Goal: Transaction & Acquisition: Purchase product/service

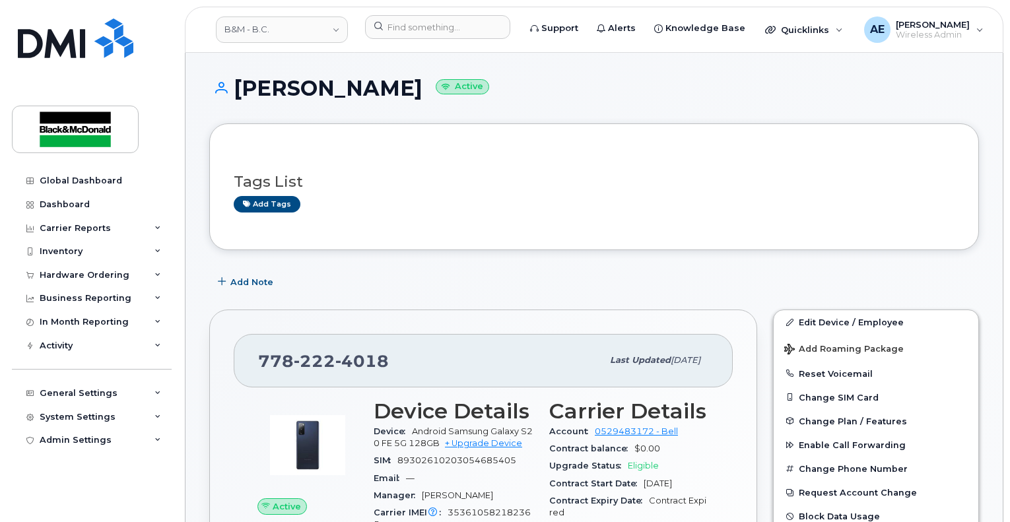
scroll to position [132, 0]
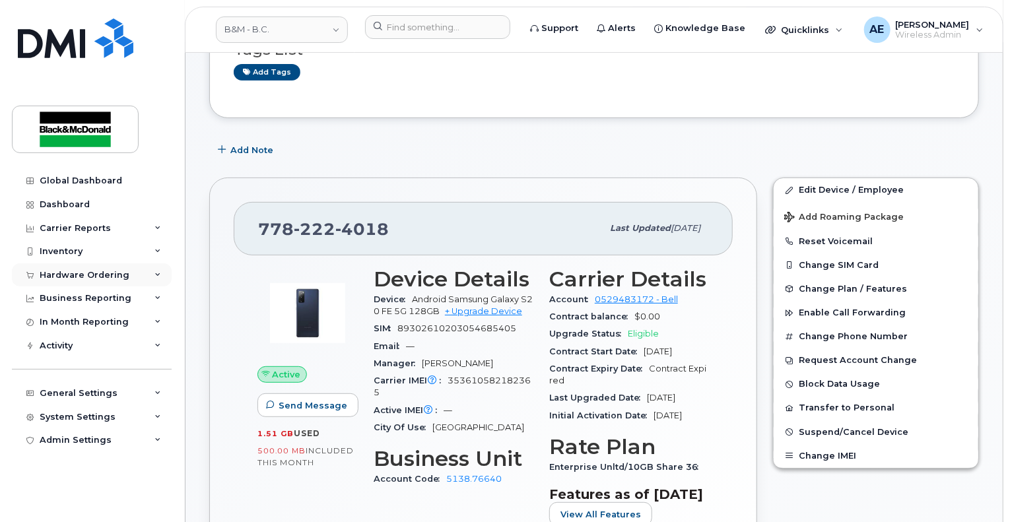
click at [90, 270] on div "Hardware Ordering" at bounding box center [85, 275] width 90 height 11
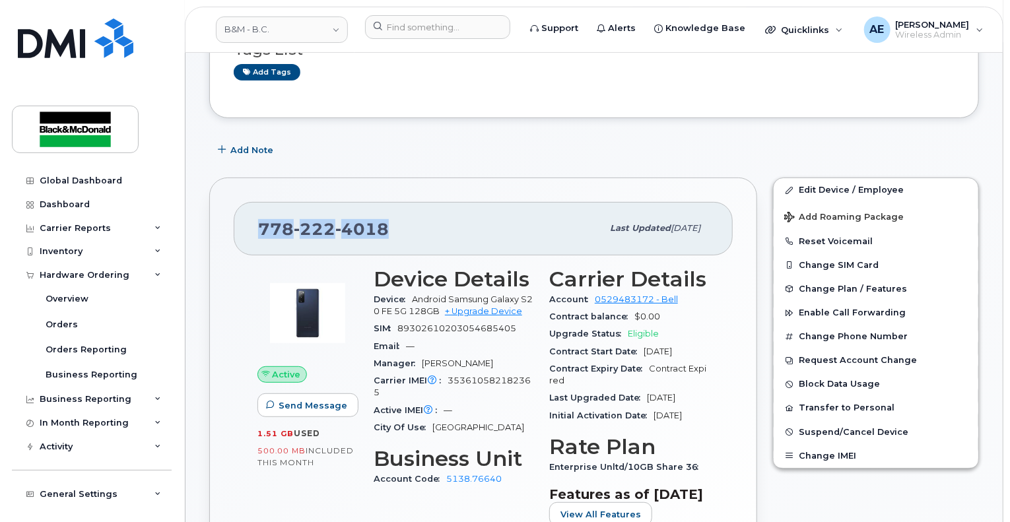
drag, startPoint x: 389, startPoint y: 223, endPoint x: 246, endPoint y: 217, distance: 143.4
click at [246, 217] on div "778 222 4018 Last updated Jan 21, 2025" at bounding box center [483, 228] width 499 height 53
copy span "778 222 4018"
click at [79, 325] on link "Orders" at bounding box center [103, 324] width 137 height 25
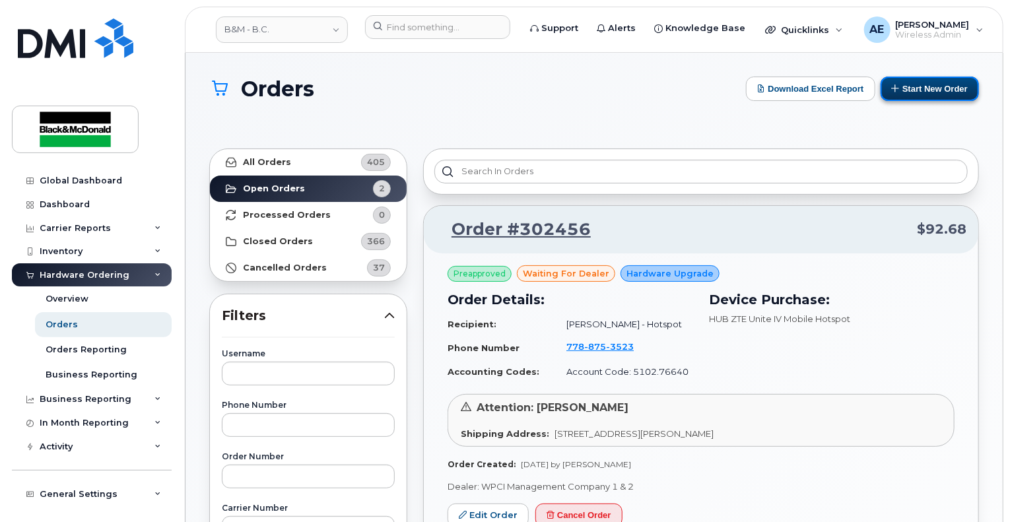
click at [961, 86] on button "Start New Order" at bounding box center [930, 89] width 98 height 24
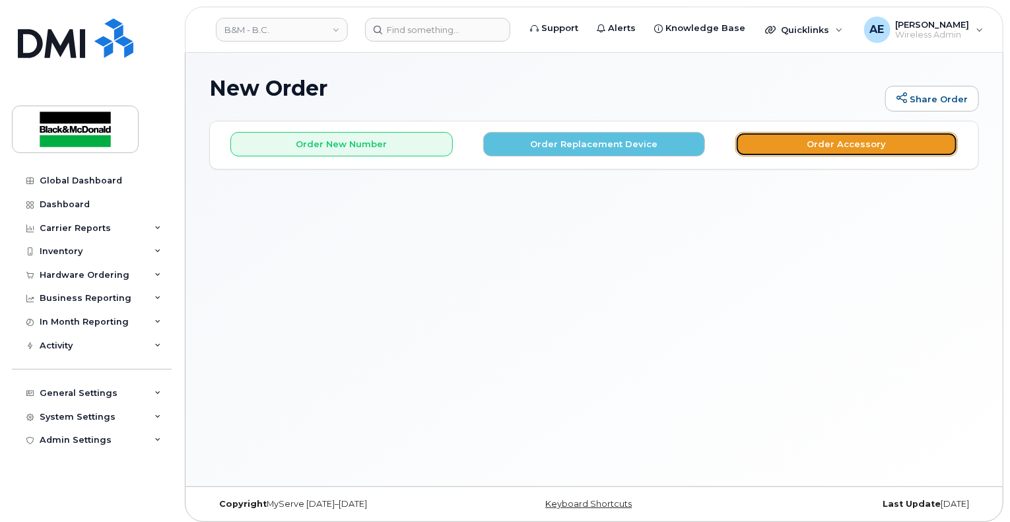
click at [831, 145] on button "Order Accessory" at bounding box center [847, 144] width 223 height 24
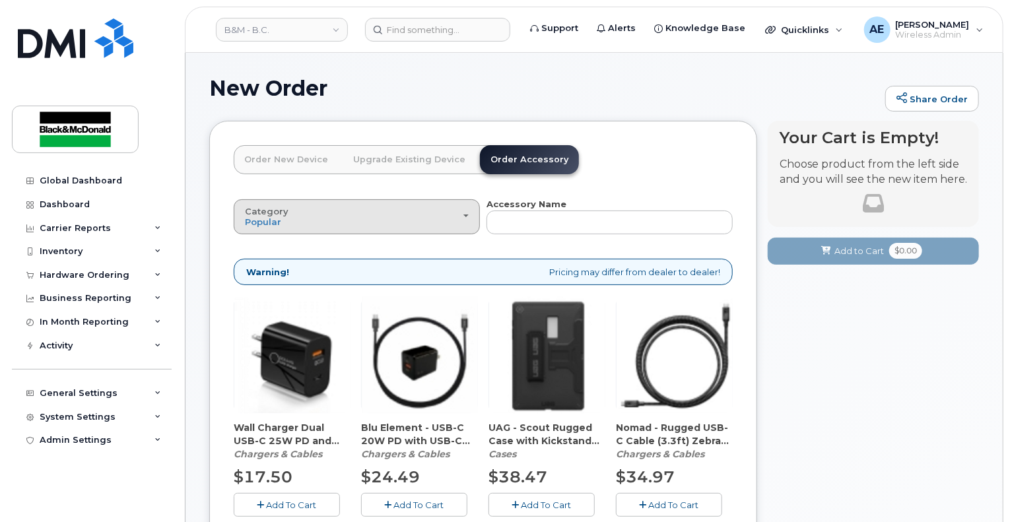
click at [454, 219] on div "Category Popular" at bounding box center [357, 217] width 224 height 20
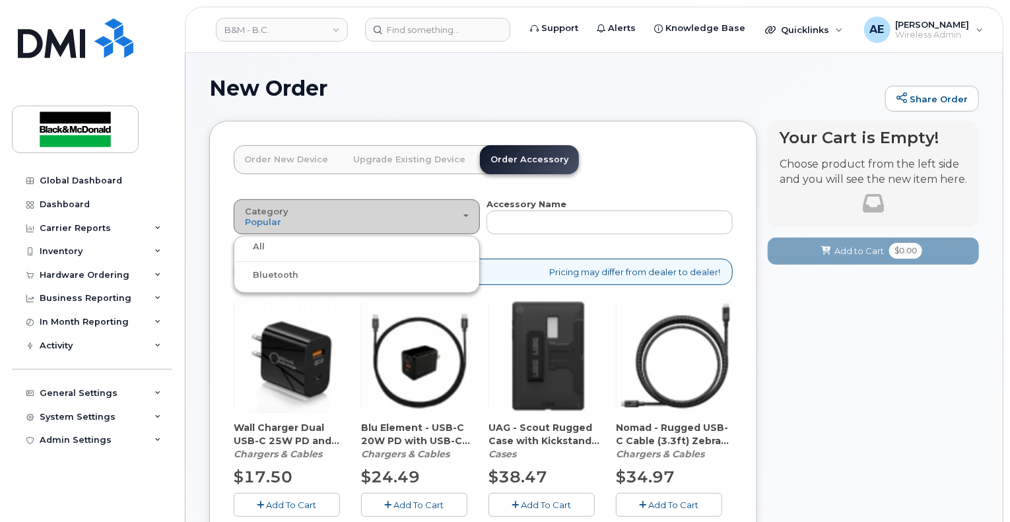
click at [454, 219] on div "Category Popular" at bounding box center [357, 217] width 224 height 20
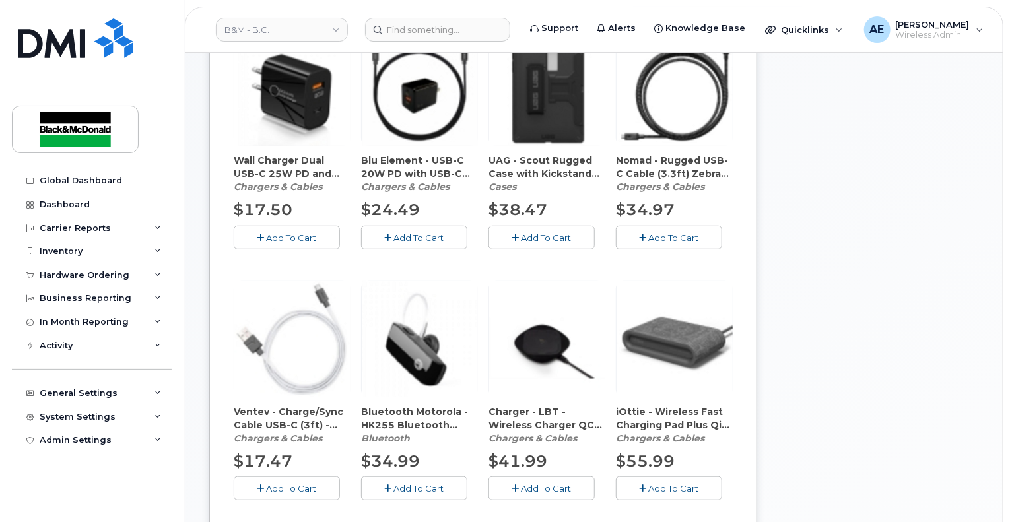
scroll to position [106, 0]
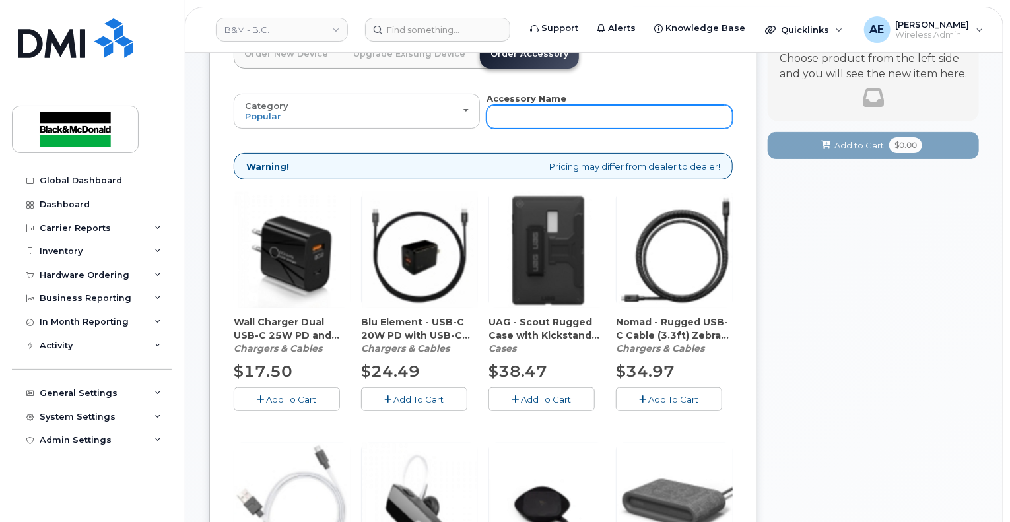
click at [556, 121] on input "text" at bounding box center [610, 117] width 246 height 24
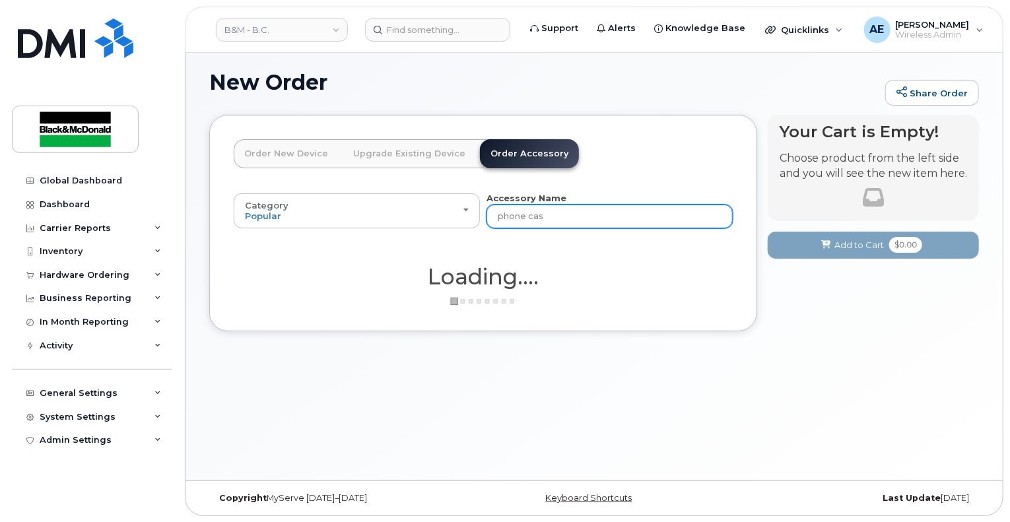
type input "phone case"
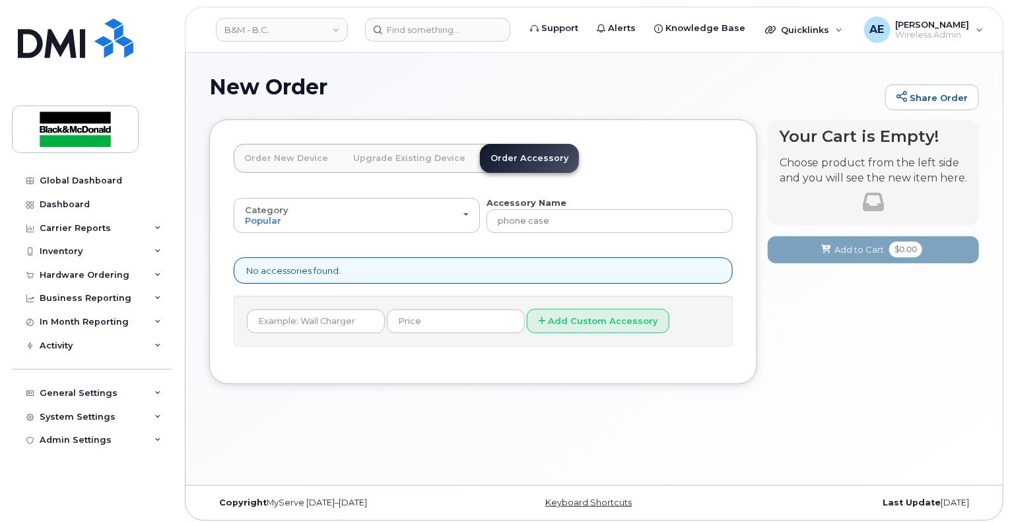
scroll to position [0, 0]
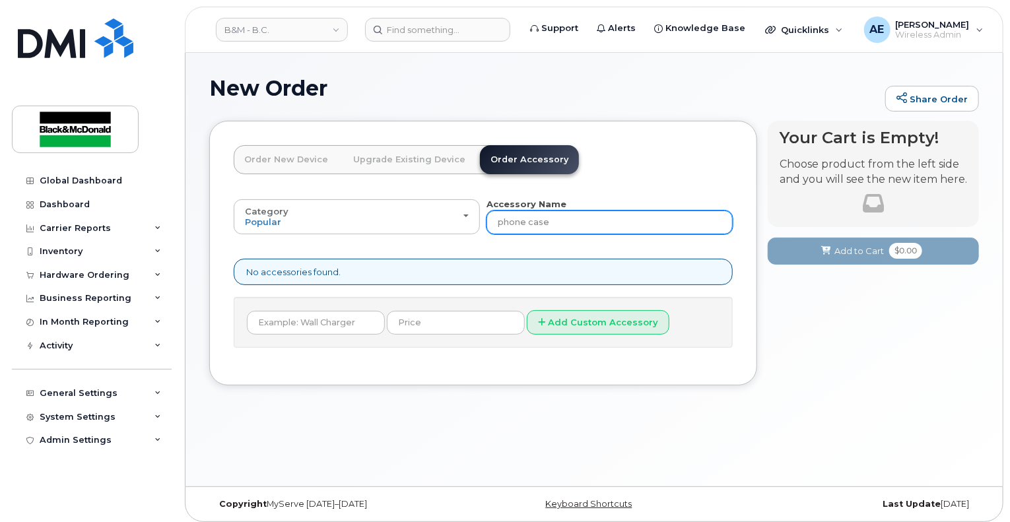
drag, startPoint x: 547, startPoint y: 224, endPoint x: 441, endPoint y: 242, distance: 107.1
click at [441, 242] on div "Category Popular All Bluetooth Accessory Name phone case All new mobile devices…" at bounding box center [483, 273] width 499 height 150
type input "case"
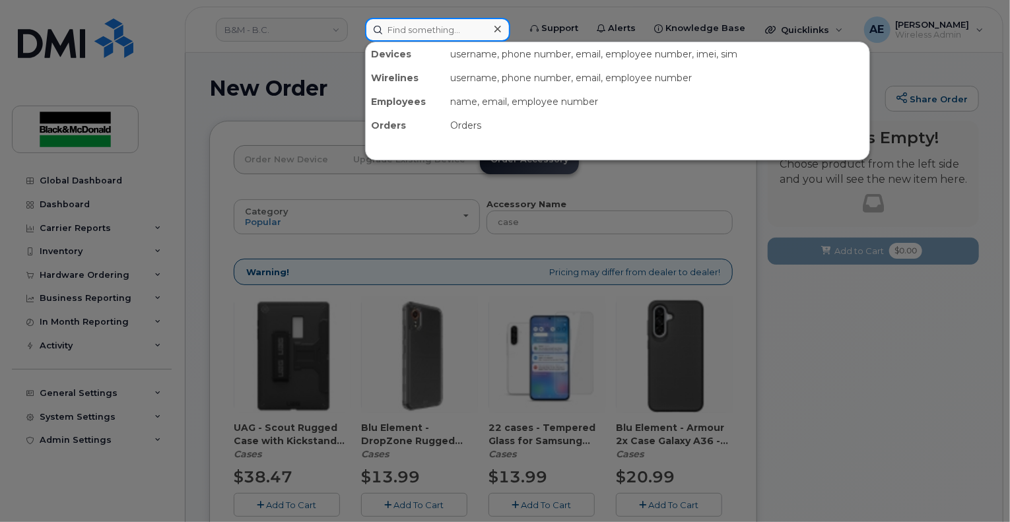
click at [415, 36] on input at bounding box center [437, 30] width 145 height 24
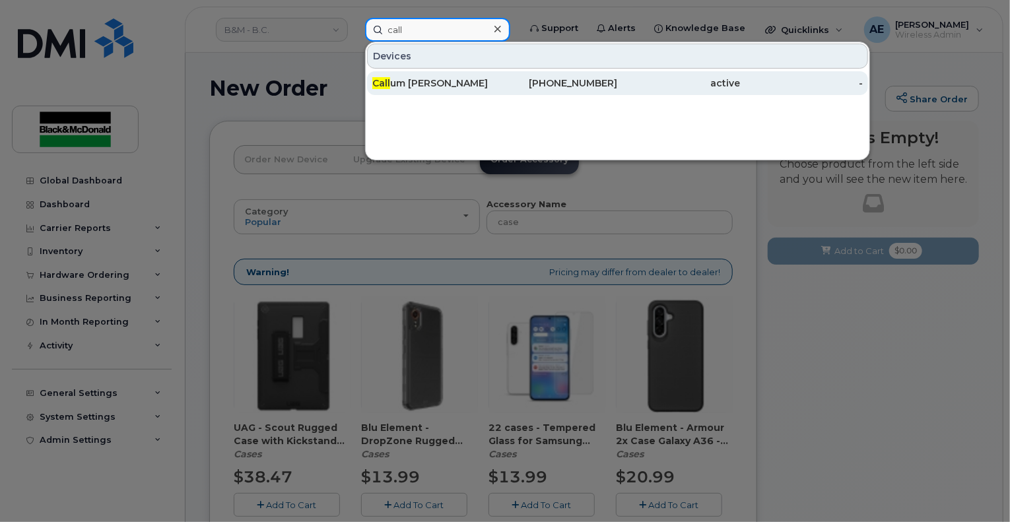
type input "call"
click at [421, 84] on div "Call um Hamilton" at bounding box center [433, 83] width 123 height 13
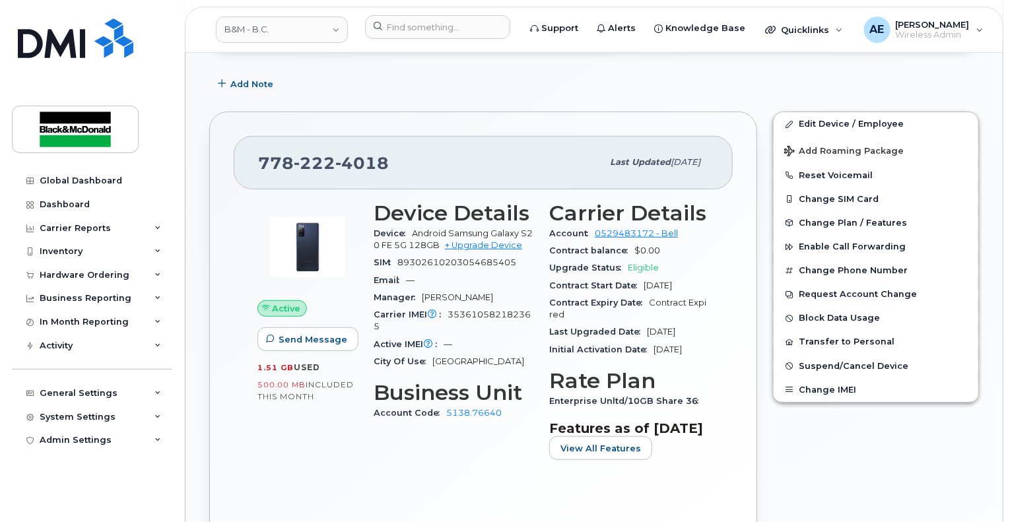
scroll to position [330, 0]
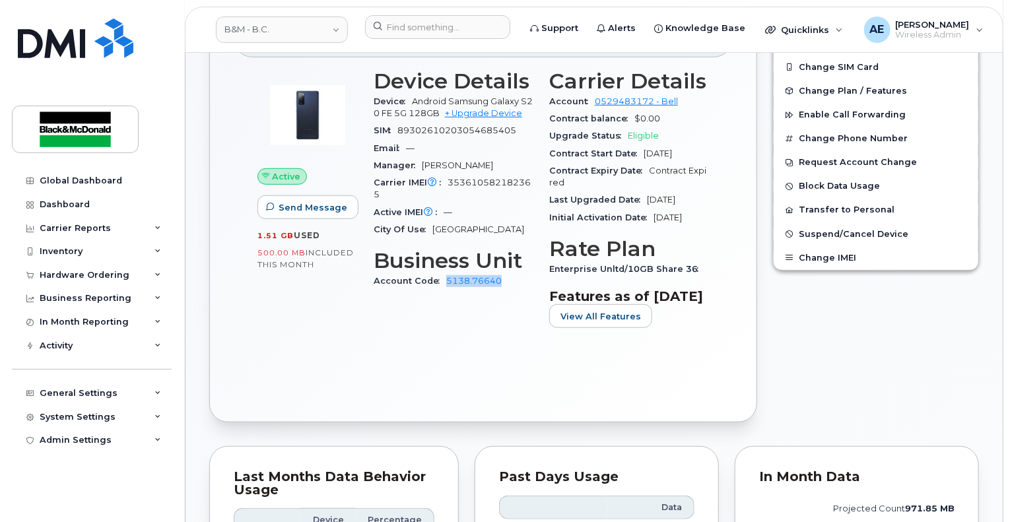
drag, startPoint x: 504, startPoint y: 281, endPoint x: 443, endPoint y: 290, distance: 61.4
click at [443, 290] on div "Device Details Device Android Samsung Galaxy S20 FE 5G 128GB + Upgrade Device S…" at bounding box center [454, 204] width 176 height 286
copy link "5138.76640"
